Goal: Find contact information: Find contact information

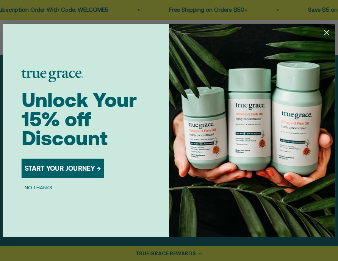
click at [327, 36] on circle "Close dialog" at bounding box center [327, 32] width 11 height 11
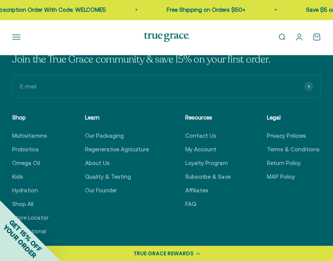
scroll to position [2673, 0]
click at [185, 187] on link "Affiliates" at bounding box center [196, 190] width 23 height 9
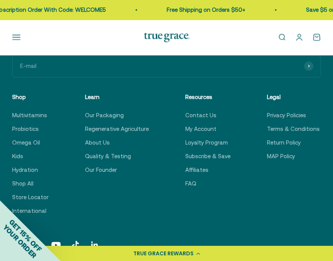
scroll to position [367, 0]
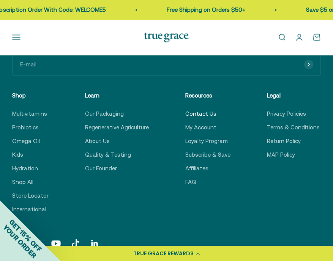
click at [196, 115] on link "Contact Us" at bounding box center [200, 113] width 31 height 9
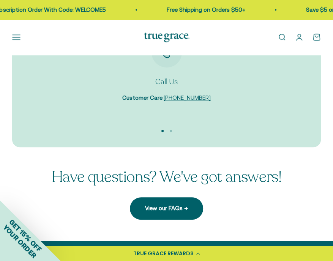
scroll to position [96, 0]
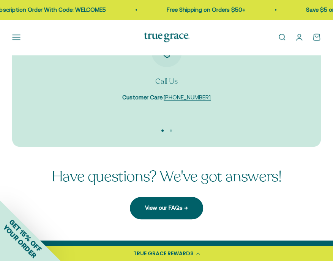
click at [196, 115] on scroll-carousel "Call Us Customer Care : 888-735-1323 Email Us Customer Care : care@truegracehea…" at bounding box center [167, 77] width 256 height 80
click at [170, 130] on button "Go to item 2" at bounding box center [171, 130] width 2 height 2
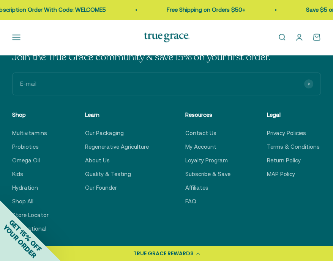
scroll to position [310, 0]
